Goal: Entertainment & Leisure: Consume media (video, audio)

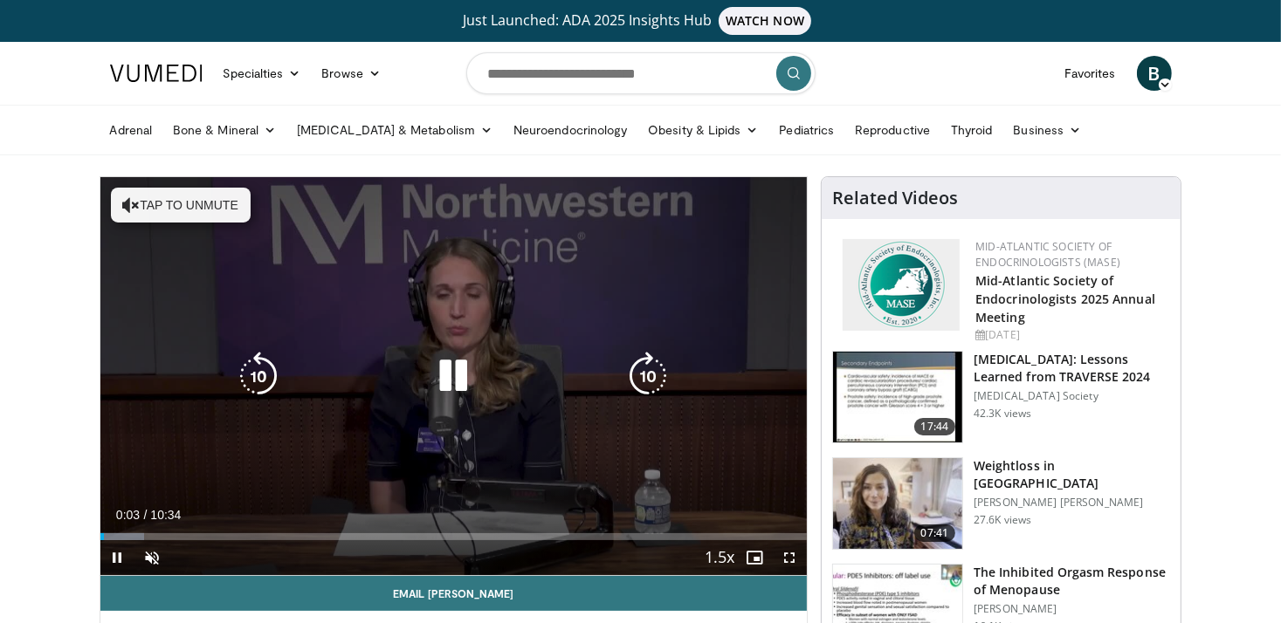
click at [471, 370] on icon "Video Player" at bounding box center [453, 376] width 49 height 49
